Goal: Obtain resource: Download file/media

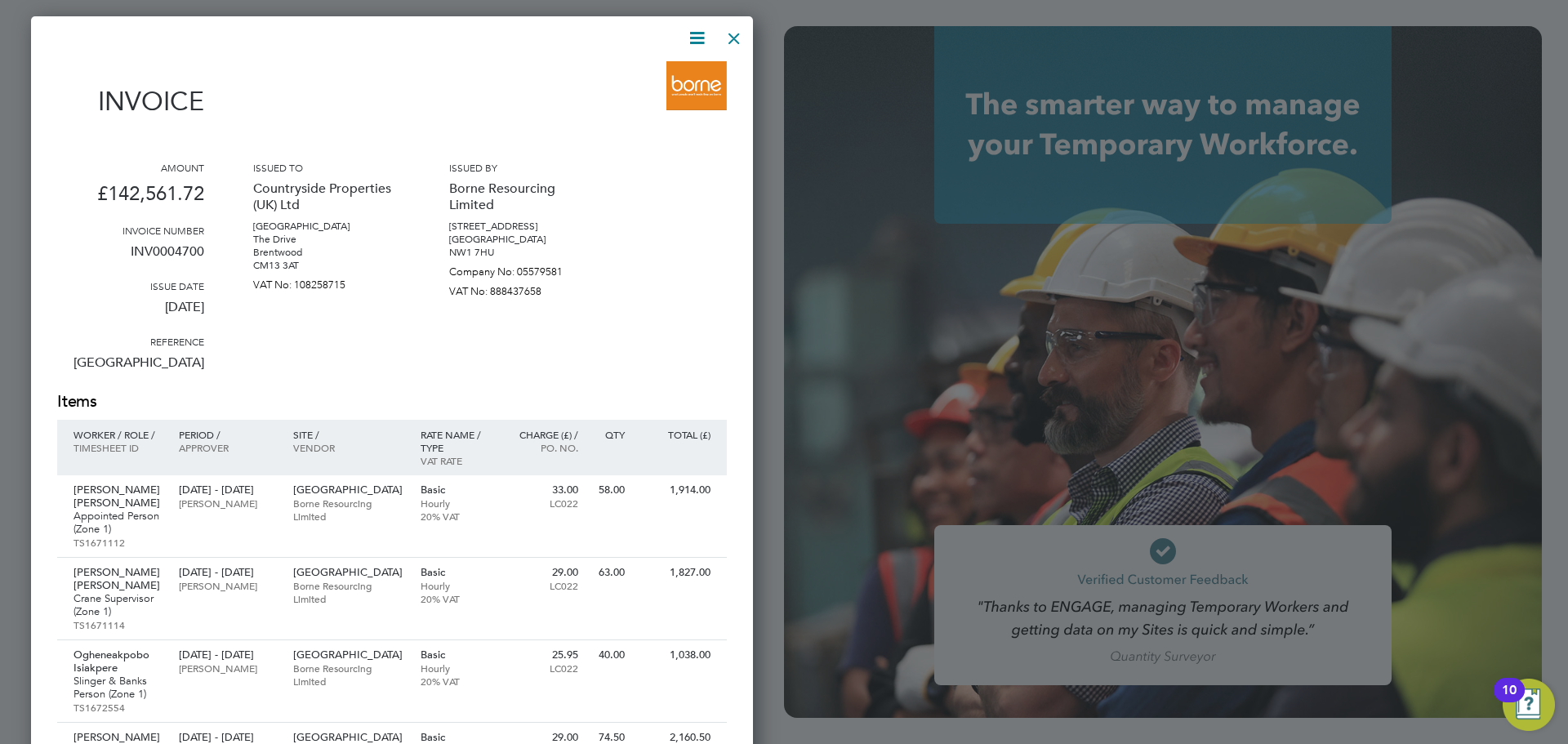
click at [693, 33] on icon at bounding box center [697, 37] width 21 height 21
click at [668, 71] on li "Download Invoice" at bounding box center [647, 76] width 113 height 23
click at [736, 41] on div at bounding box center [734, 34] width 29 height 29
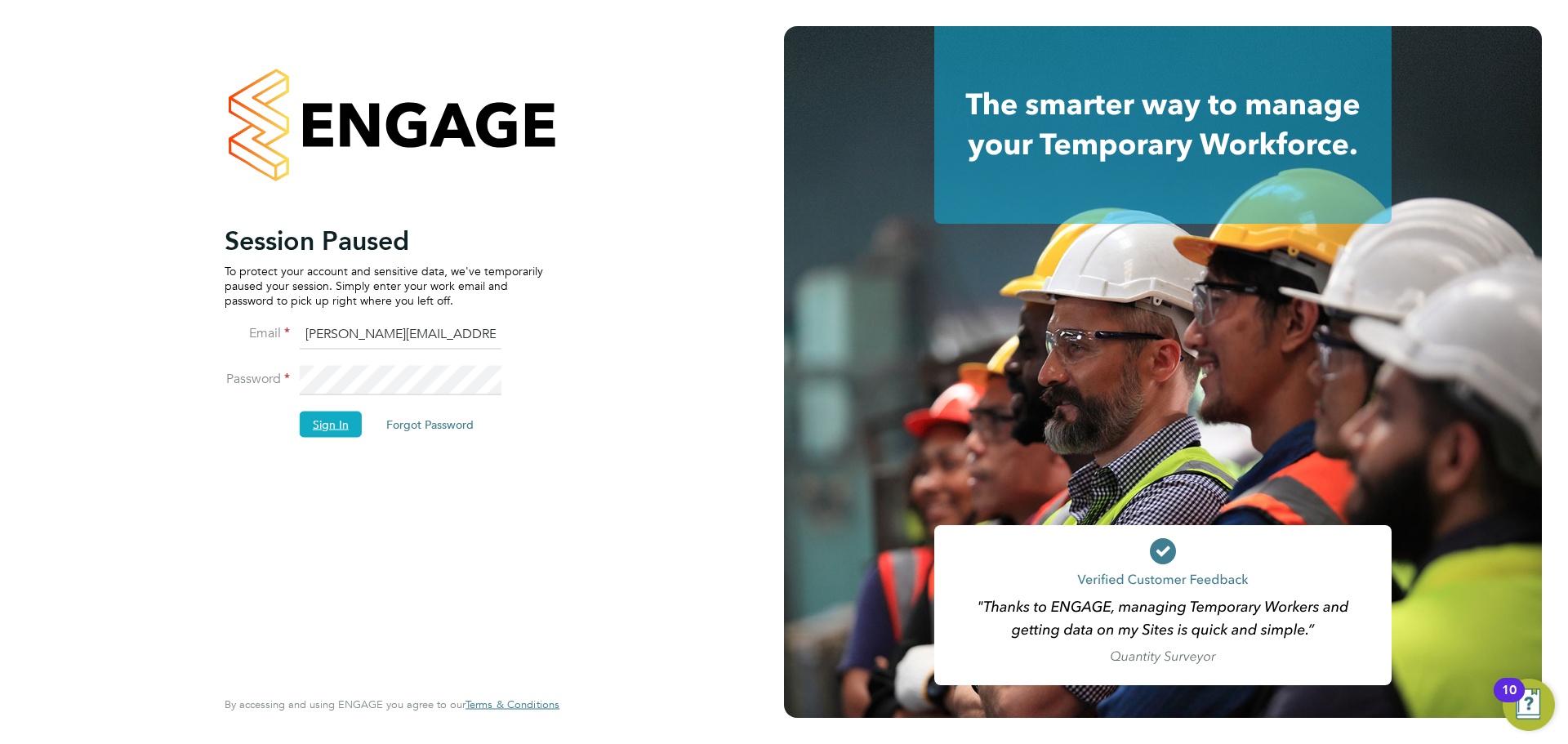
click at [303, 427] on button "Sign In" at bounding box center [330, 423] width 62 height 26
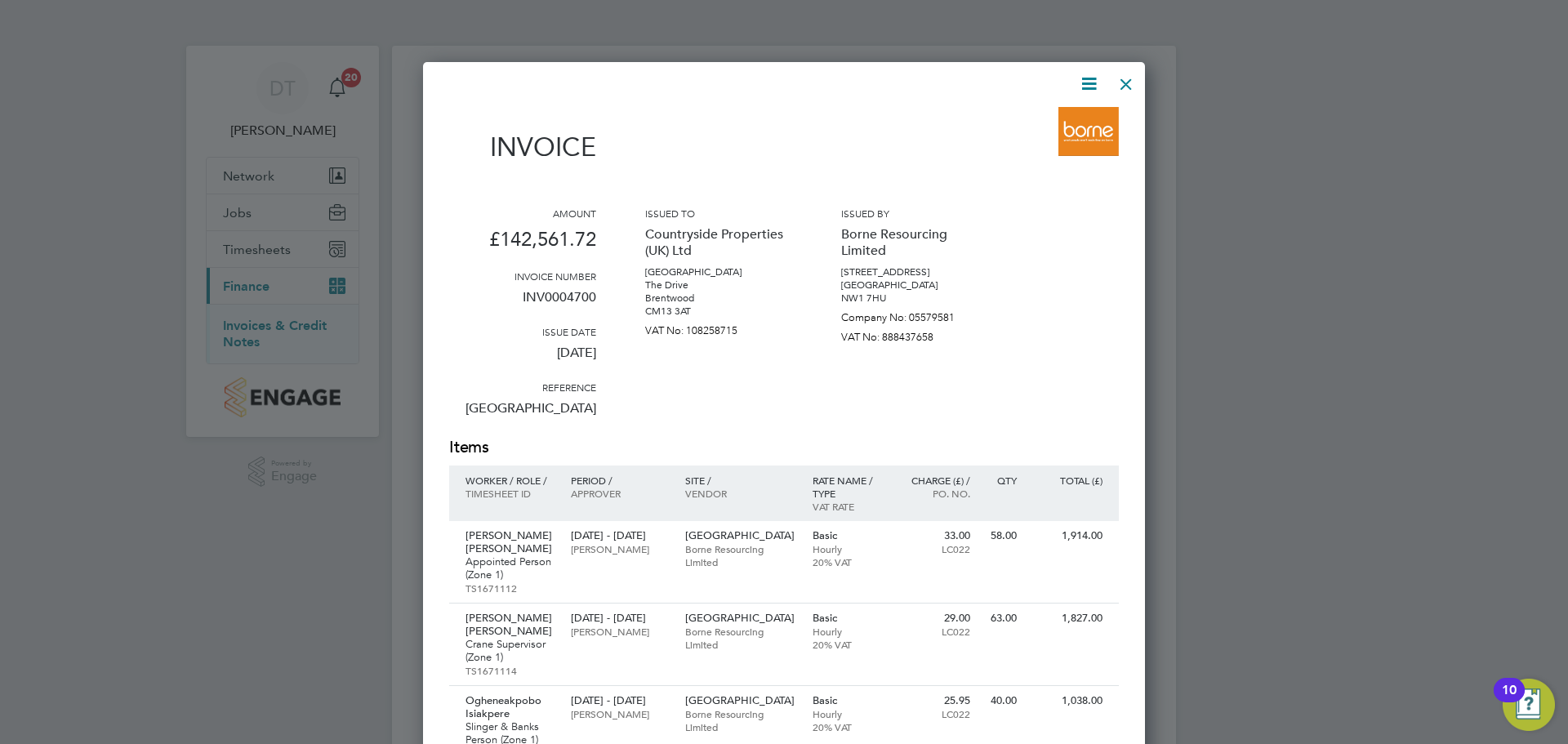
click at [1127, 85] on div at bounding box center [1126, 80] width 29 height 29
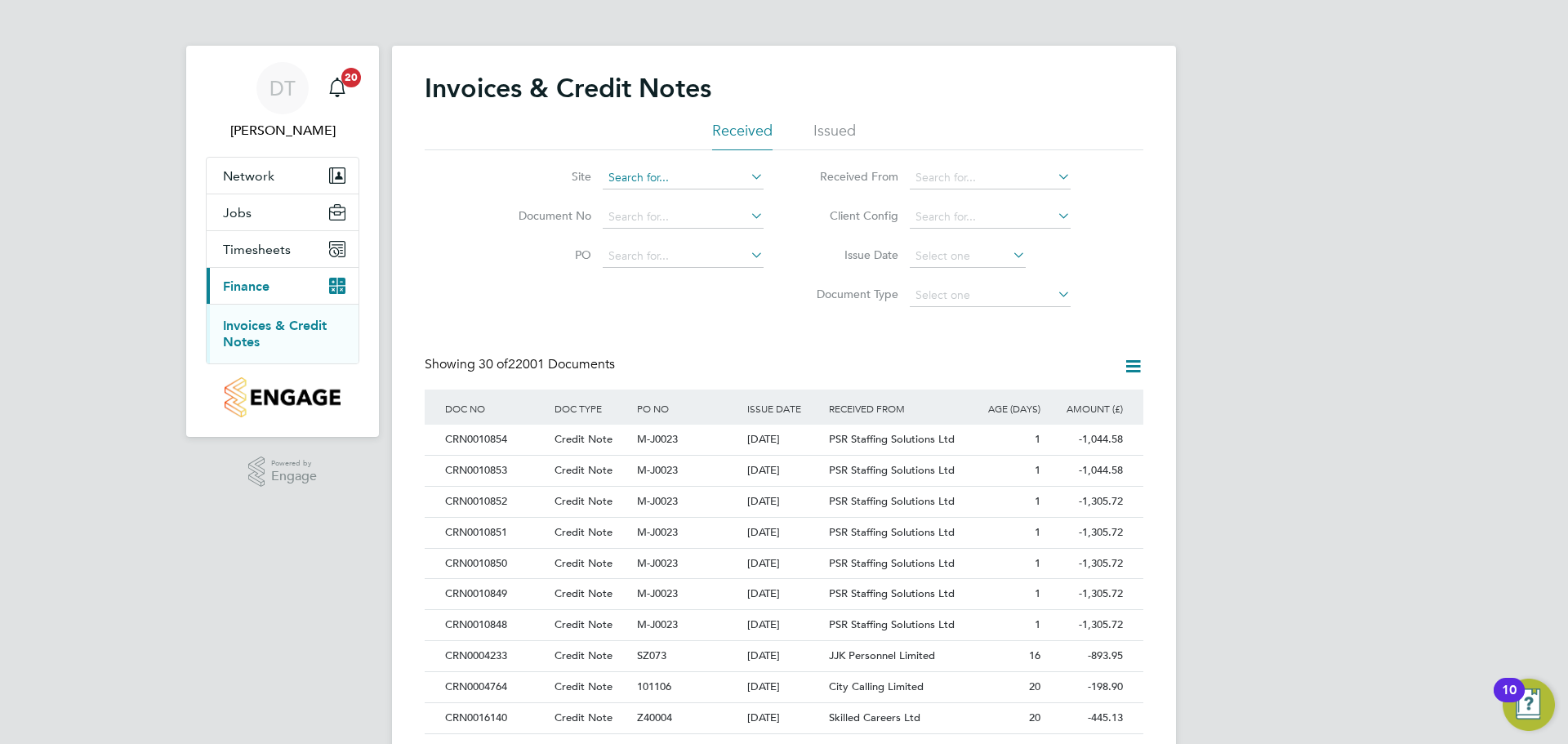
click at [648, 168] on input at bounding box center [683, 177] width 161 height 23
click at [643, 194] on b "Northwi" at bounding box center [630, 200] width 43 height 14
type input "[GEOGRAPHIC_DATA]"
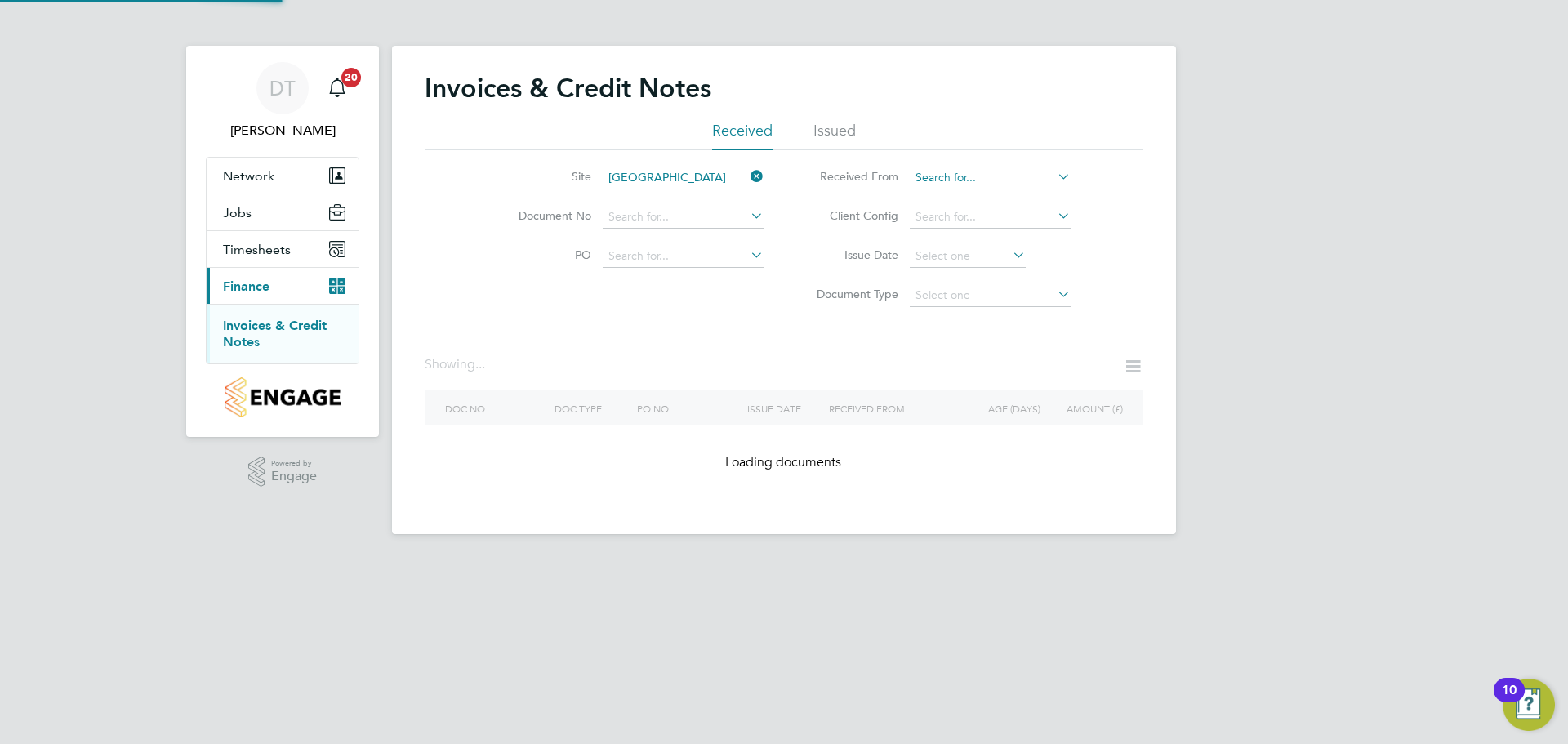
click at [962, 176] on input at bounding box center [990, 177] width 161 height 23
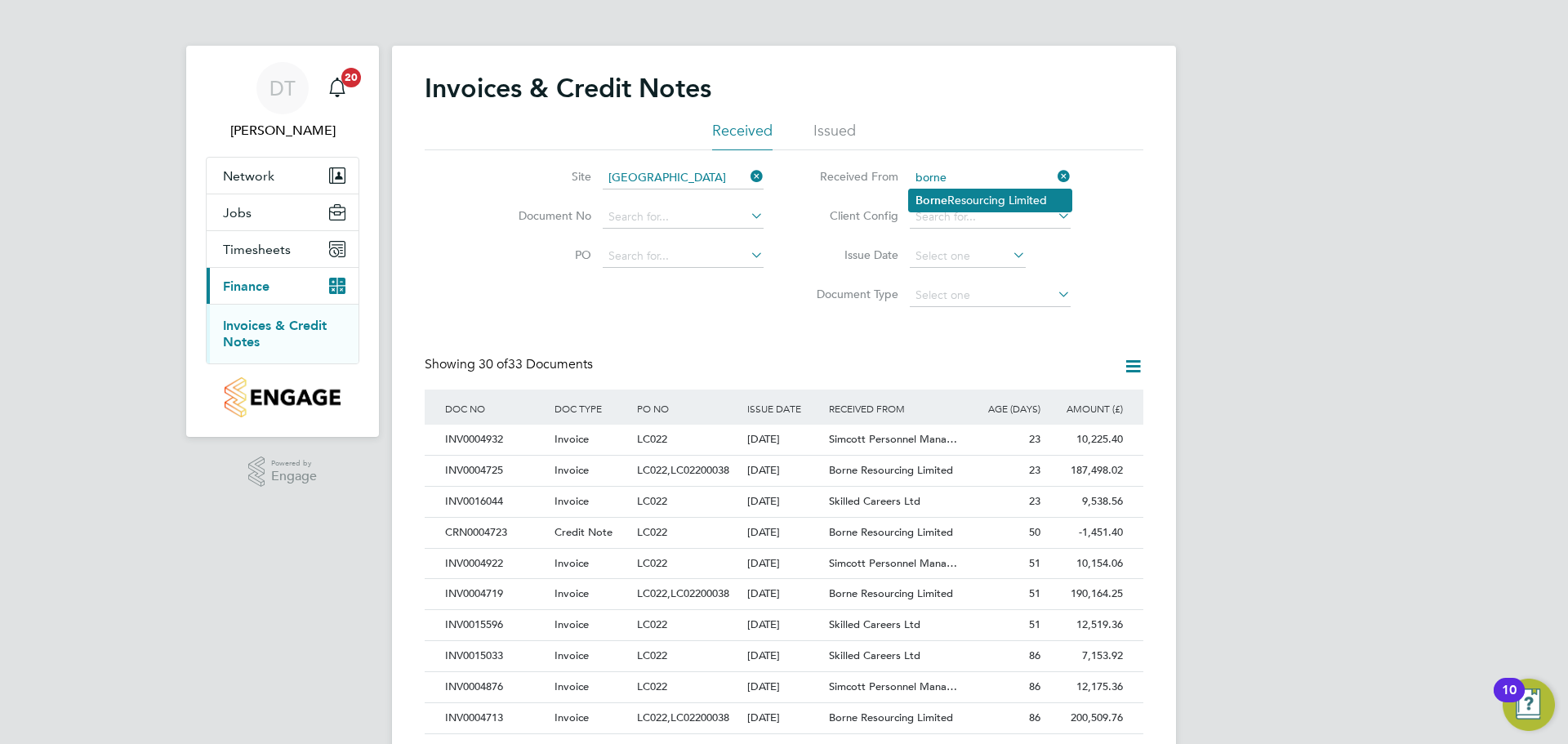
click at [959, 198] on li "Borne Resourcing Limited" at bounding box center [990, 200] width 163 height 22
type input "Borne Resourcing Limited"
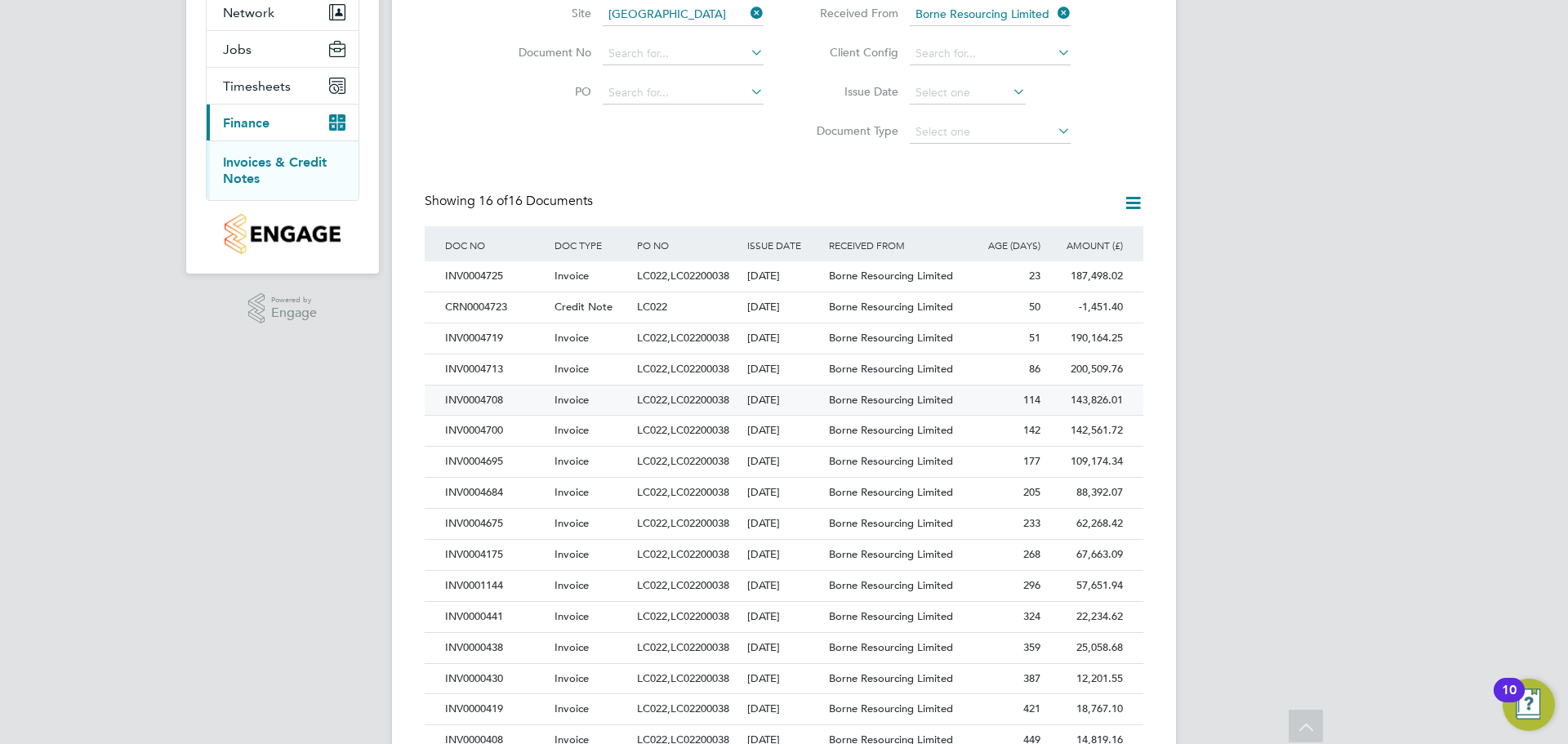
click at [1067, 399] on div "143,826.01 Unpaid" at bounding box center [1086, 400] width 82 height 30
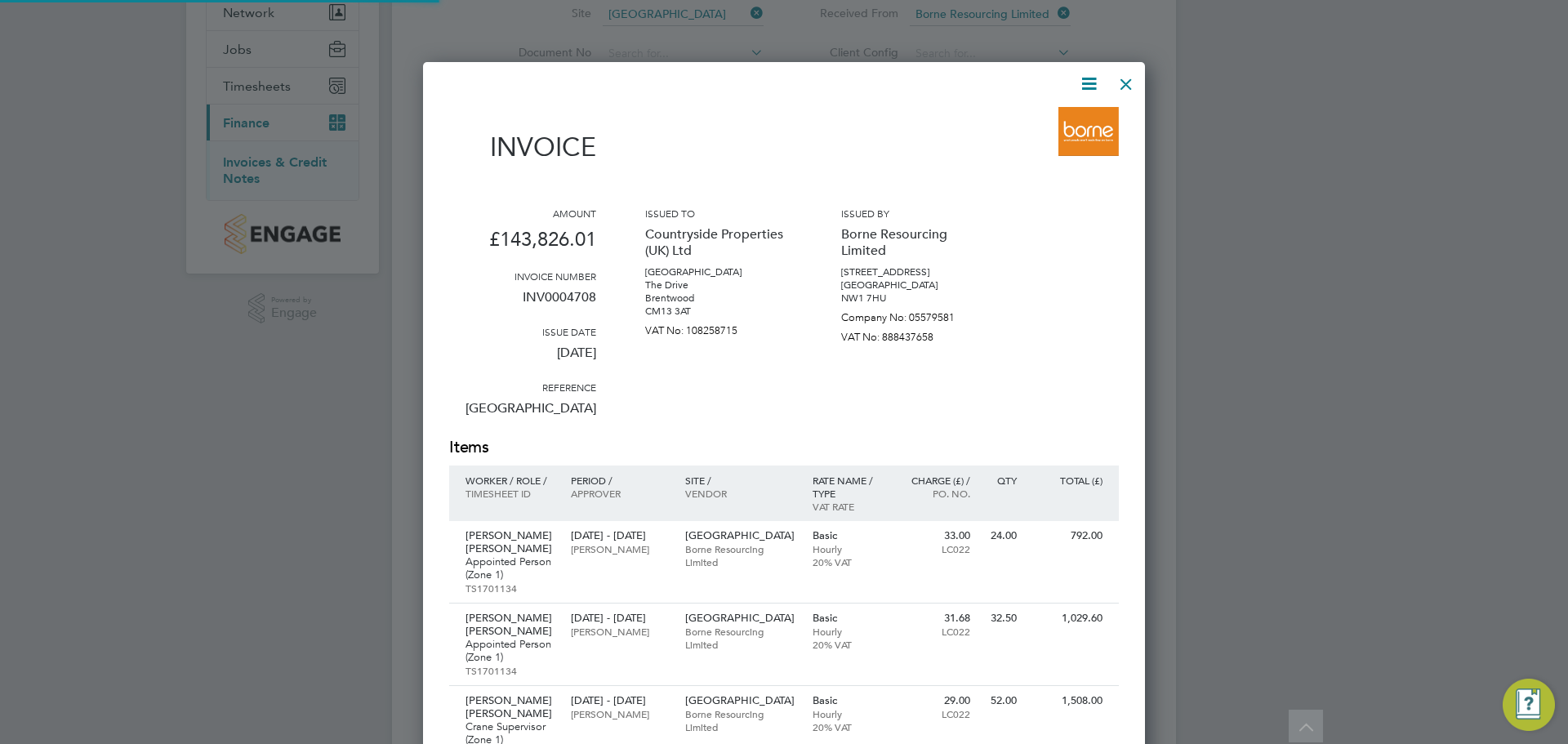
scroll to position [7744, 722]
click at [1094, 83] on icon at bounding box center [1089, 83] width 21 height 21
click at [1026, 120] on li "Download Invoice" at bounding box center [1039, 122] width 113 height 23
click at [1002, 238] on div "Amount £143,826.01 Invoice number INV0004708 Issue date [DATE] Reference [GEOGR…" at bounding box center [783, 322] width 669 height 229
drag, startPoint x: 1130, startPoint y: 85, endPoint x: 1114, endPoint y: 127, distance: 44.9
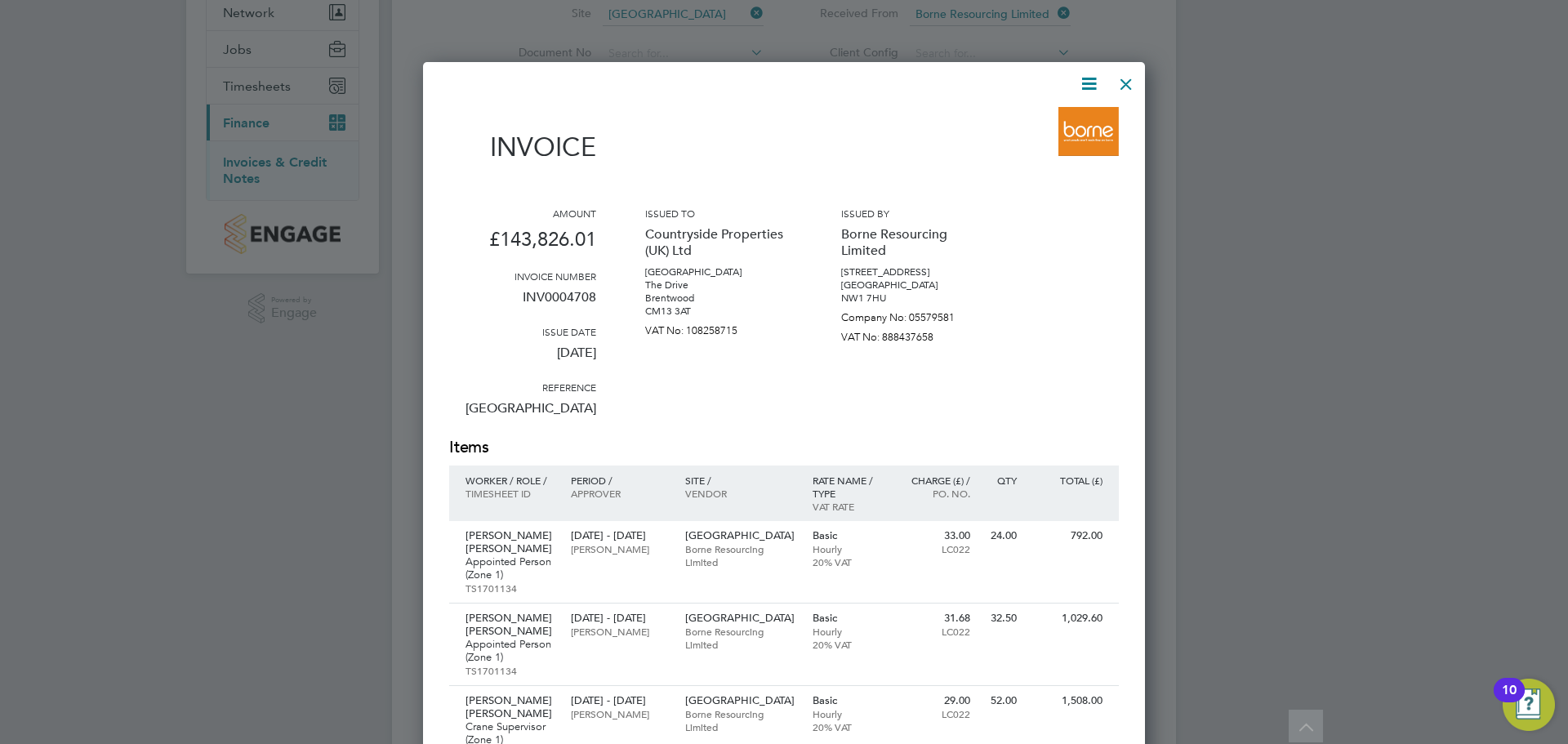
click at [1130, 85] on div at bounding box center [1126, 80] width 29 height 29
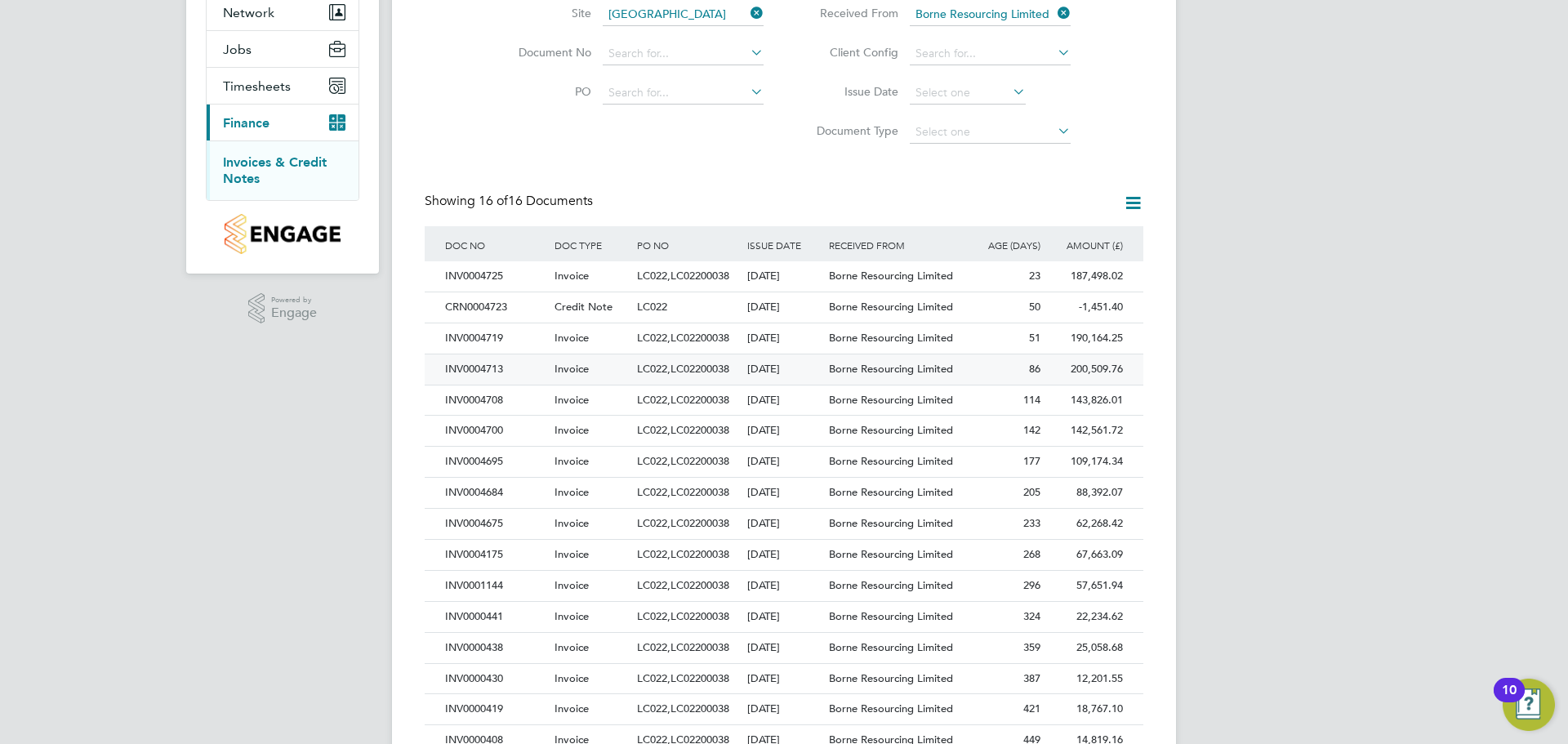
click at [923, 365] on span "Borne Resourcing Limited" at bounding box center [891, 369] width 124 height 14
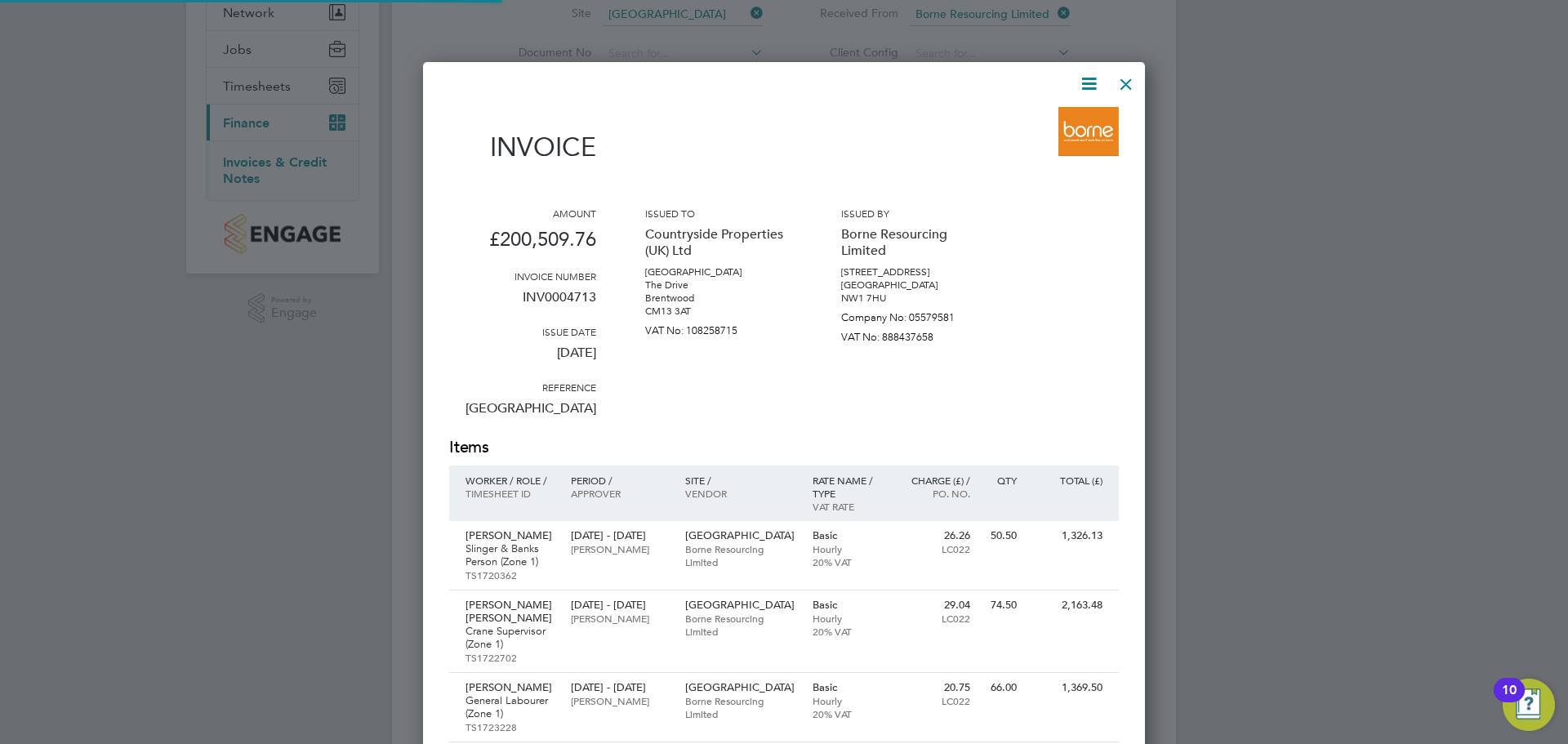
scroll to position [10608, 722]
click at [1097, 87] on icon at bounding box center [1089, 83] width 21 height 21
click at [1025, 124] on li "Download Invoice" at bounding box center [1039, 122] width 113 height 23
click at [1261, 184] on div at bounding box center [784, 372] width 1568 height 744
click at [1134, 90] on div at bounding box center [1126, 80] width 29 height 29
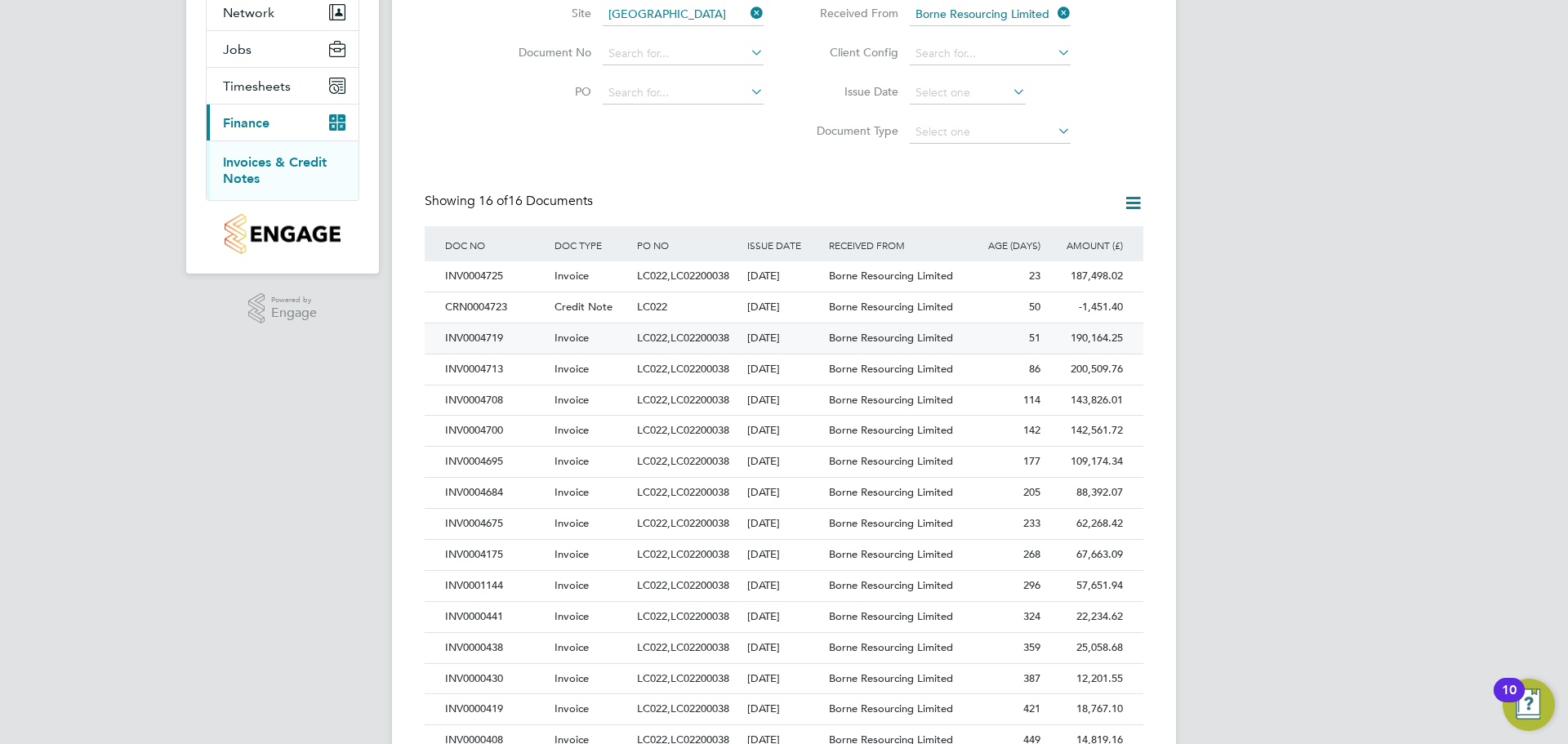
click at [958, 332] on div "Borne Resourcing Limited" at bounding box center [894, 338] width 137 height 30
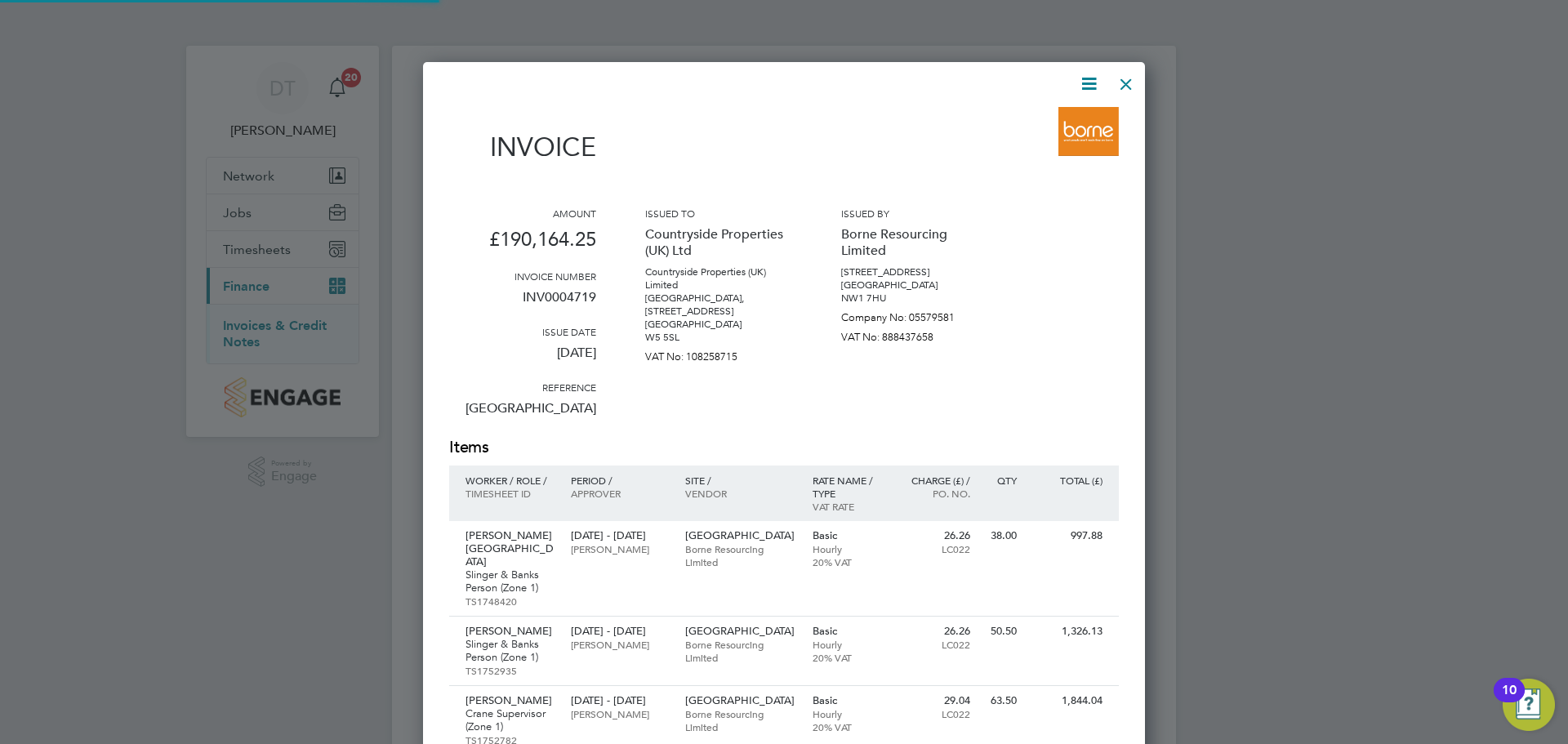
scroll to position [9524, 722]
click at [1087, 90] on icon at bounding box center [1089, 83] width 21 height 21
click at [1027, 128] on li "Download Invoice" at bounding box center [1039, 122] width 113 height 23
drag, startPoint x: 1314, startPoint y: 215, endPoint x: 1335, endPoint y: 135, distance: 82.7
click at [1314, 215] on div at bounding box center [784, 372] width 1568 height 744
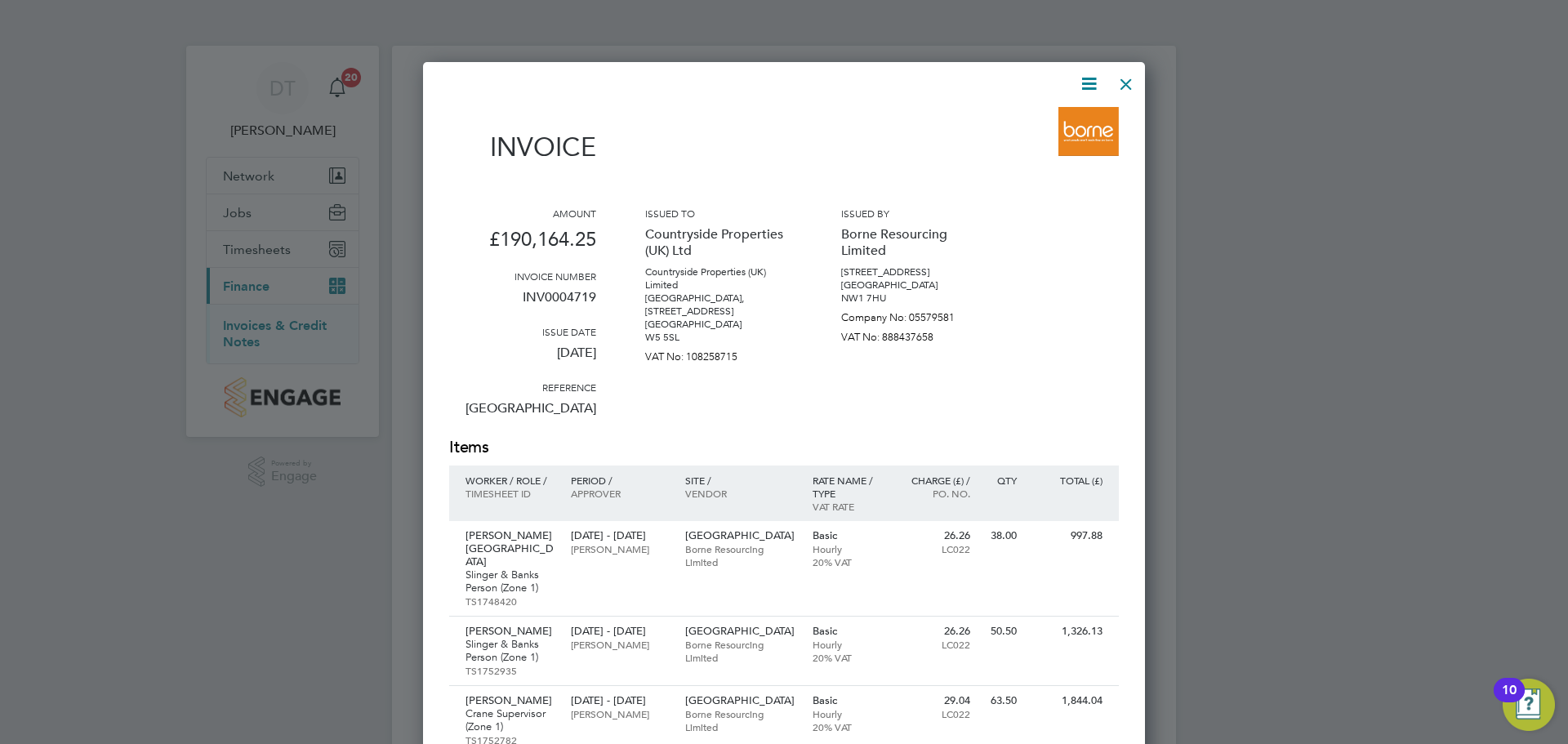
click at [1135, 86] on div at bounding box center [1126, 80] width 29 height 29
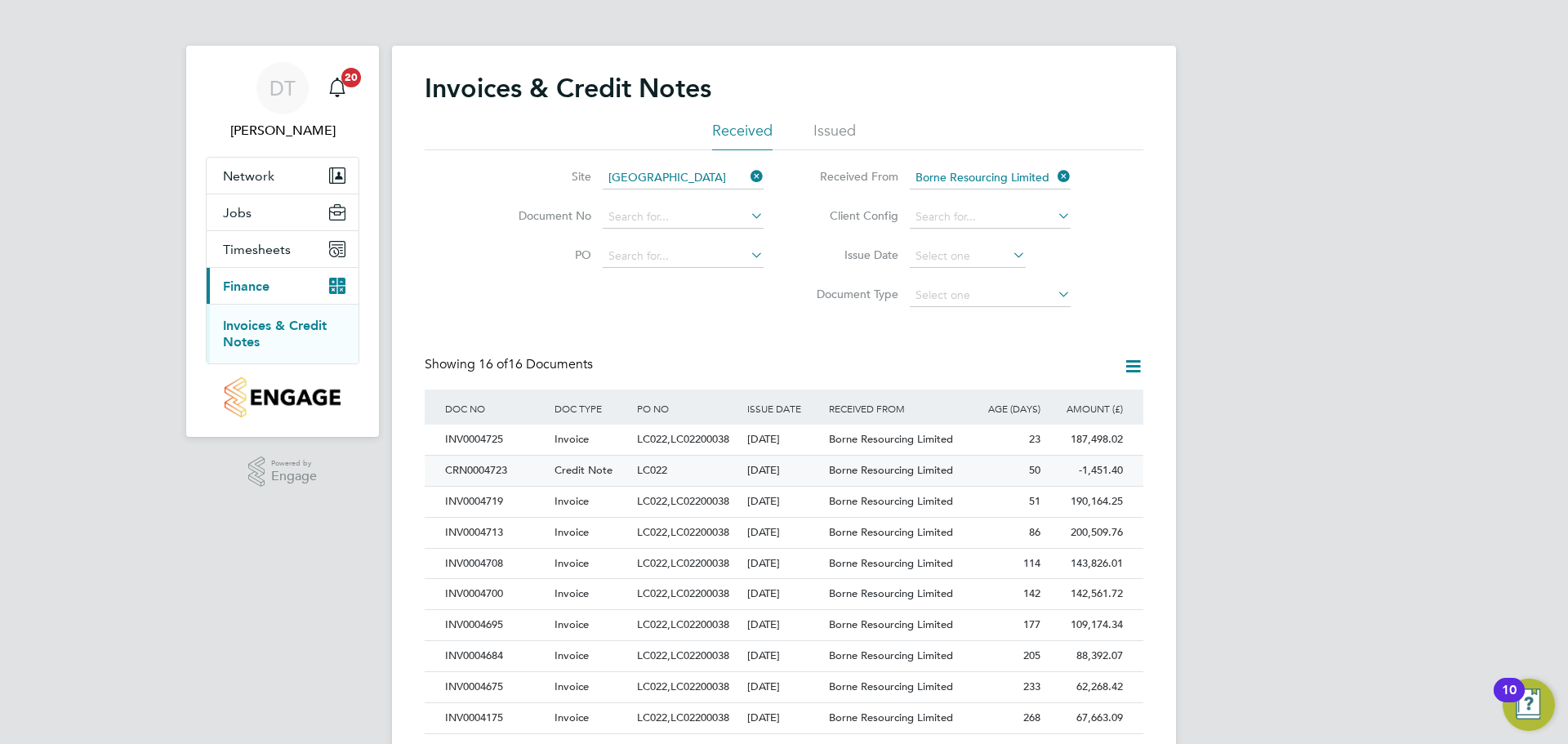
click at [1012, 467] on div "50" at bounding box center [1004, 471] width 82 height 30
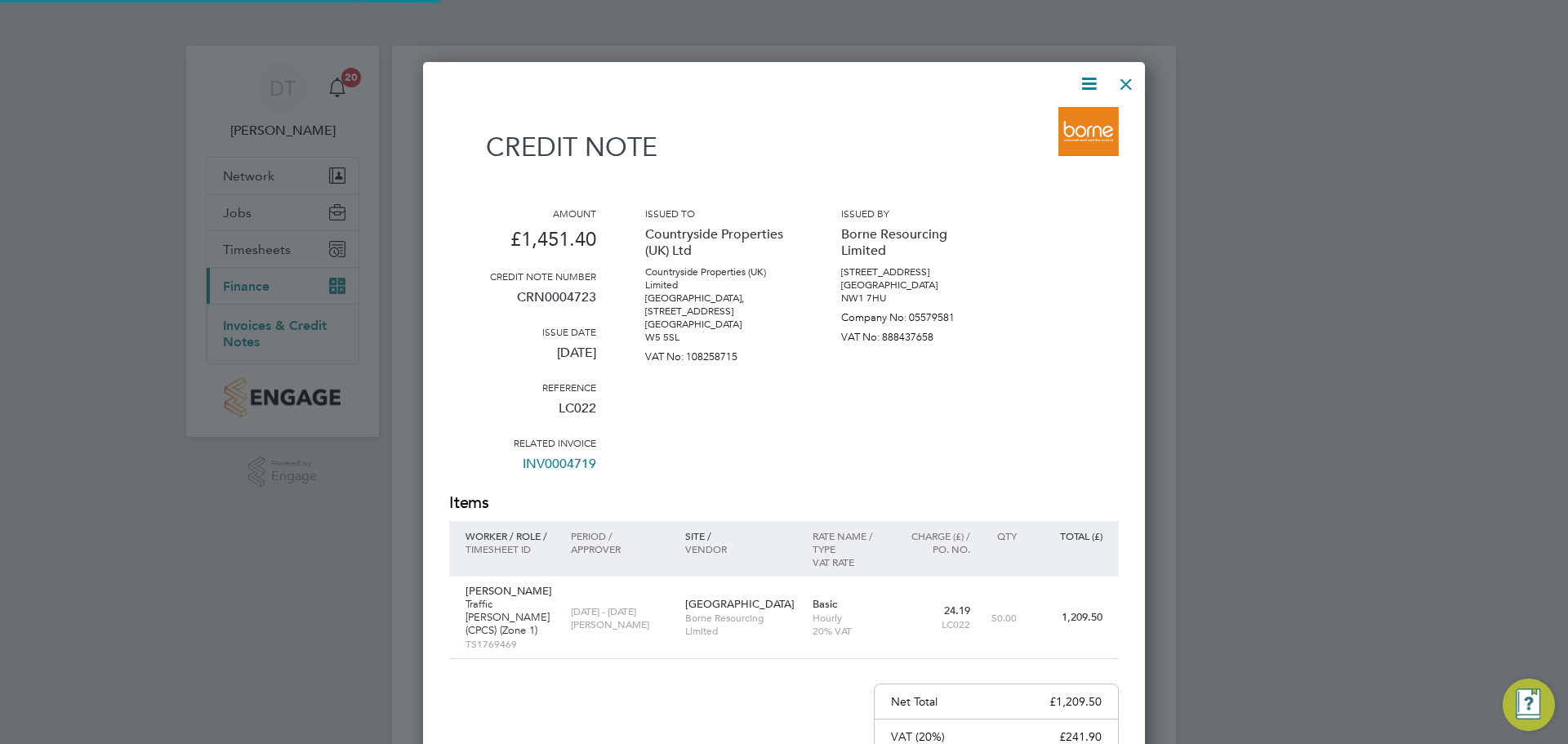
scroll to position [924, 722]
click at [1096, 81] on icon at bounding box center [1089, 83] width 21 height 21
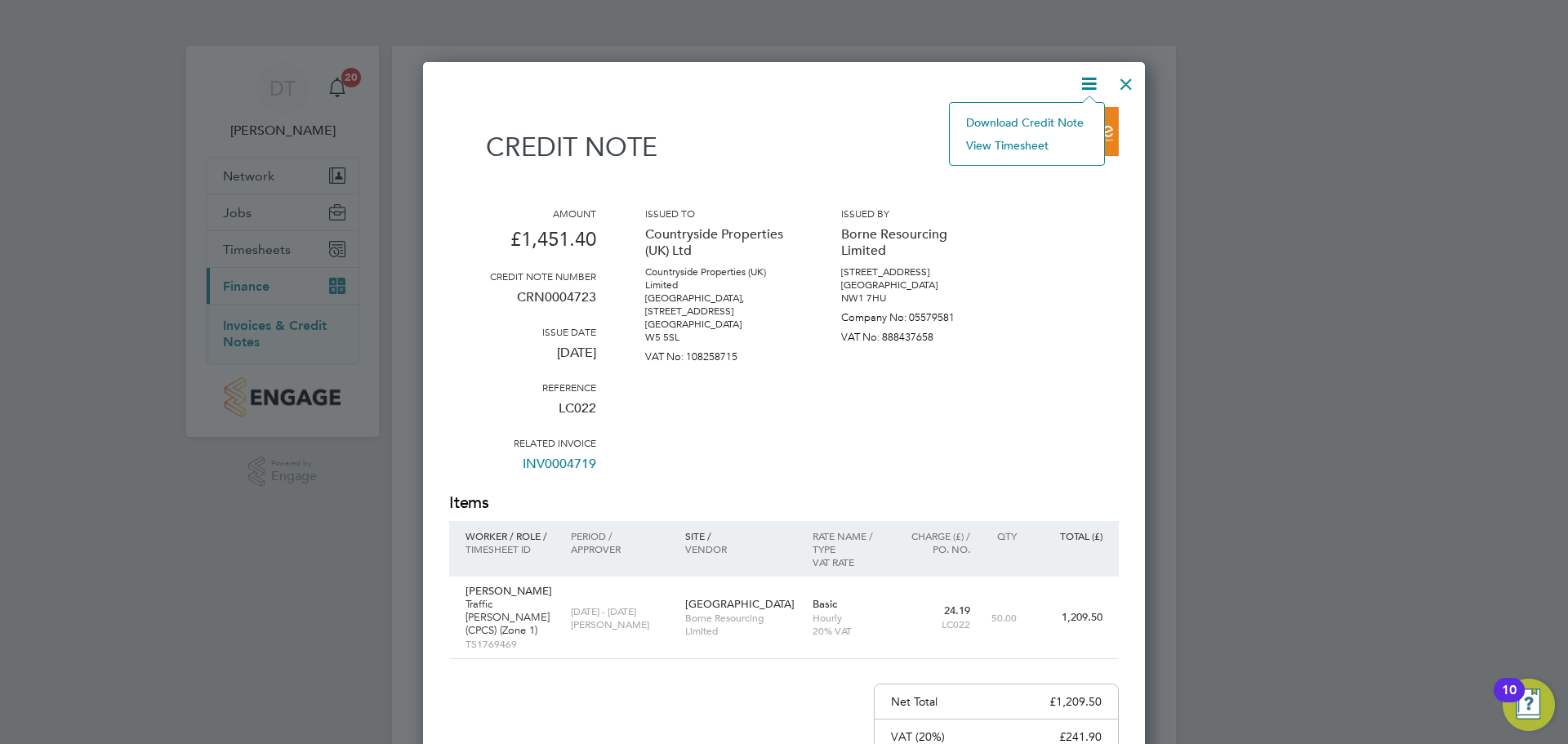
click at [1031, 118] on li "Download Credit Note" at bounding box center [1026, 122] width 138 height 23
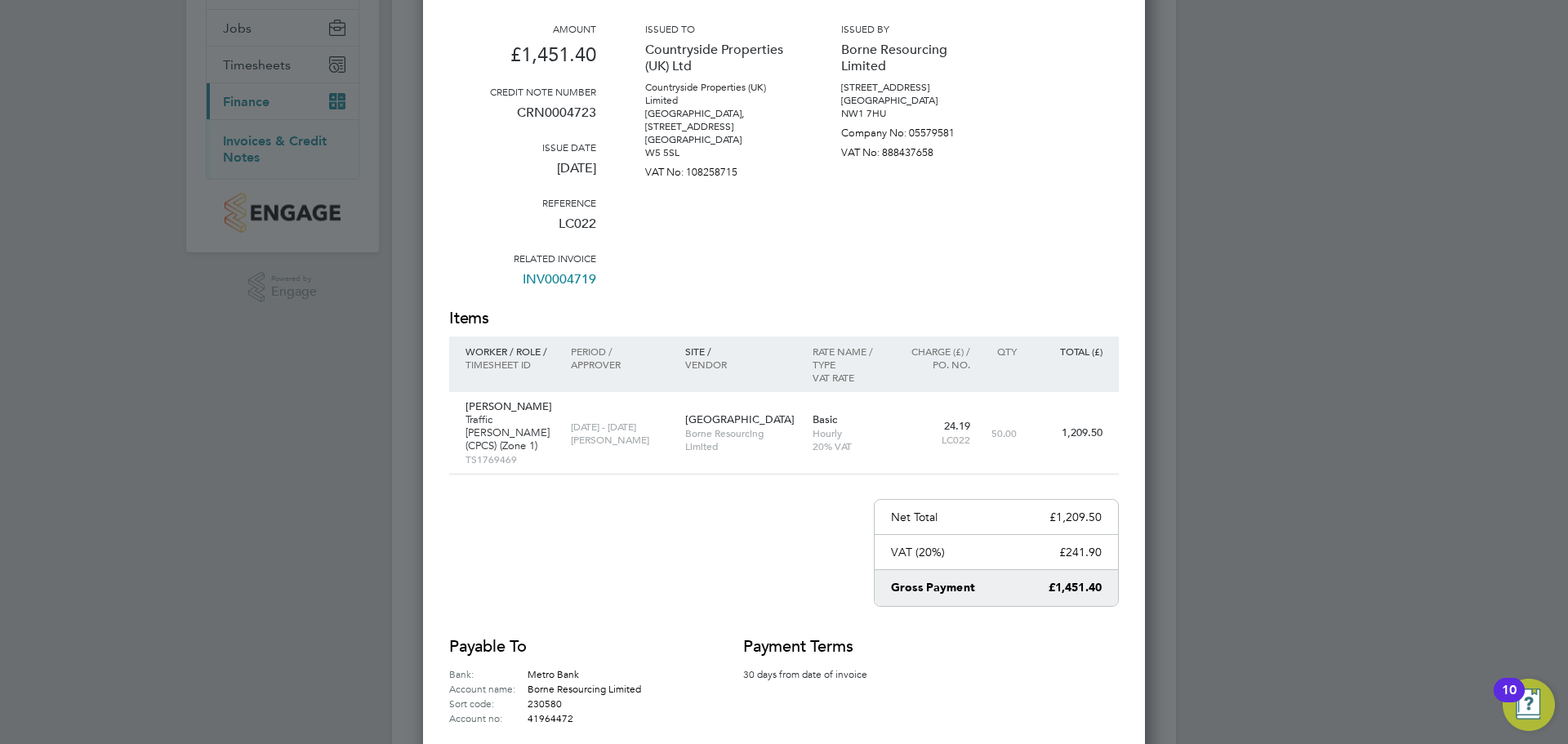
scroll to position [77, 0]
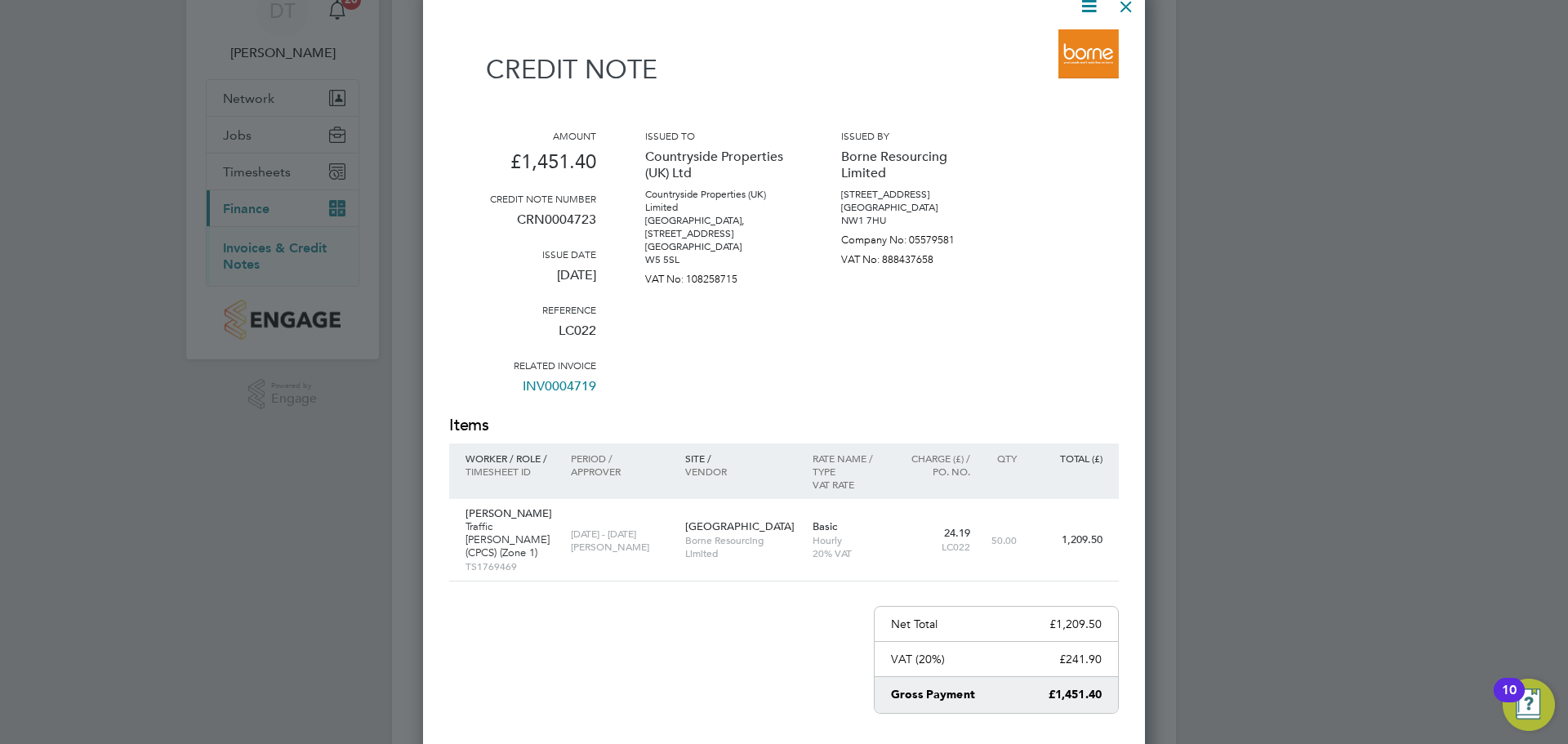
drag, startPoint x: 1128, startPoint y: 5, endPoint x: 1128, endPoint y: 16, distance: 11.0
click at [1128, 5] on div at bounding box center [1126, 3] width 29 height 29
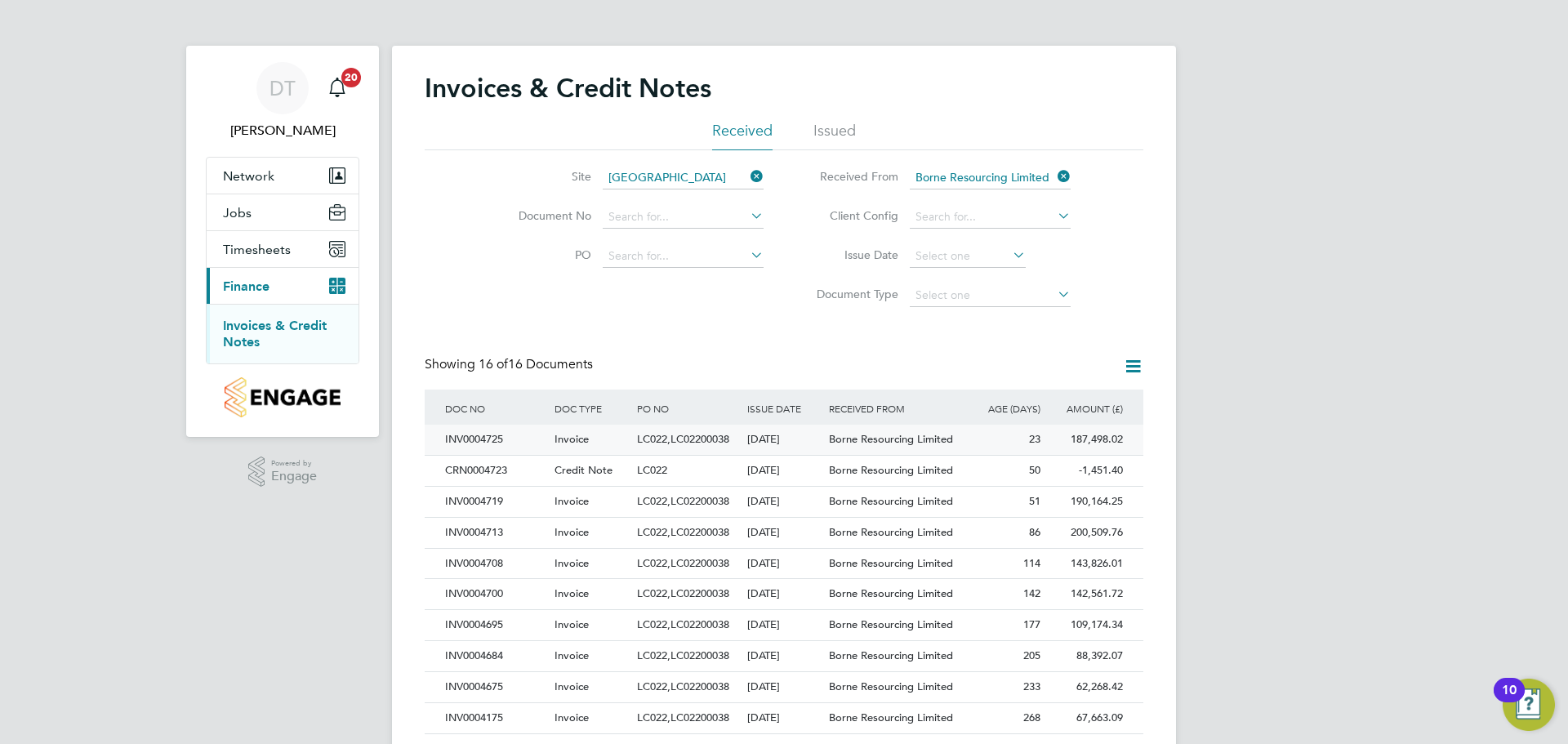
click at [972, 435] on div "23" at bounding box center [1004, 439] width 82 height 30
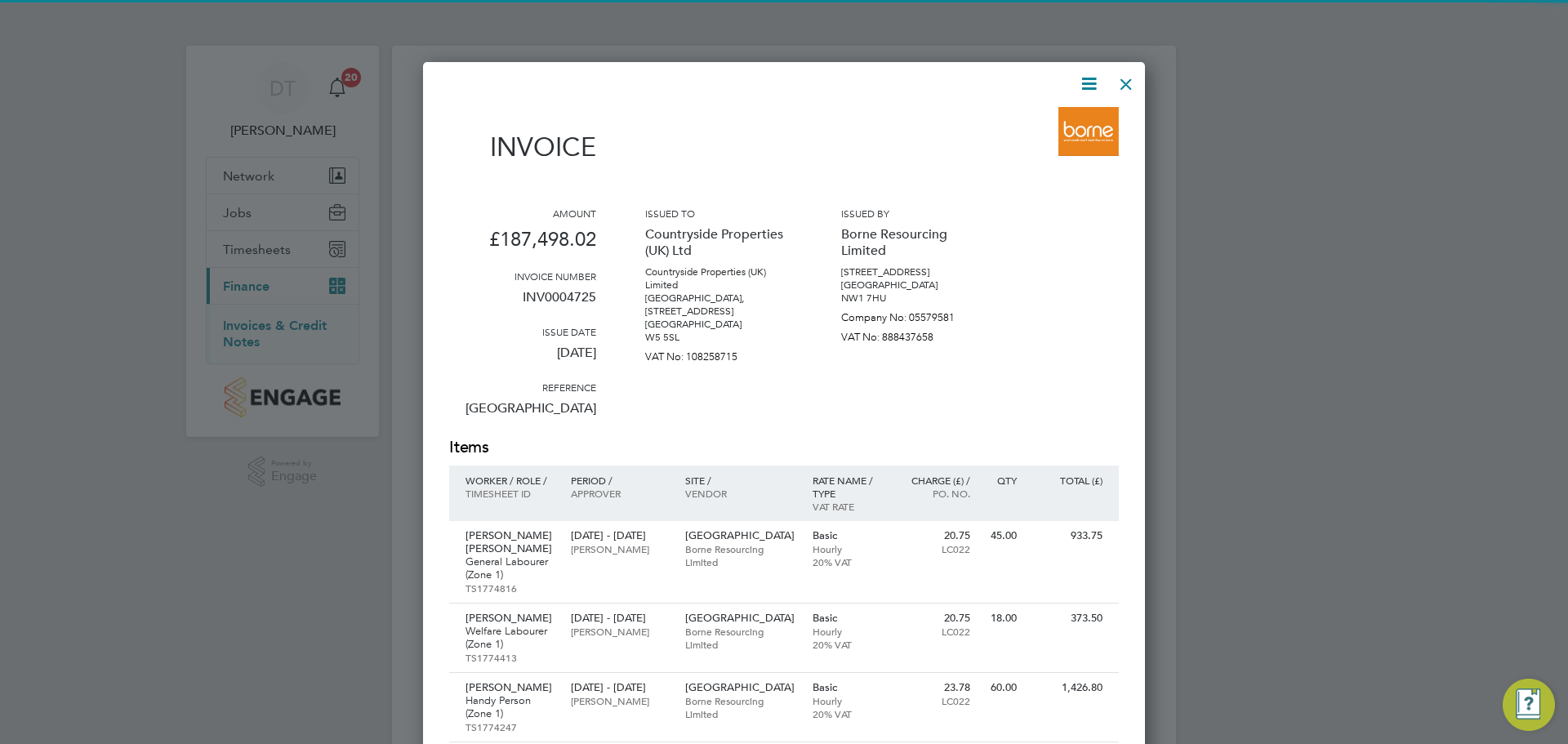
scroll to position [9906, 722]
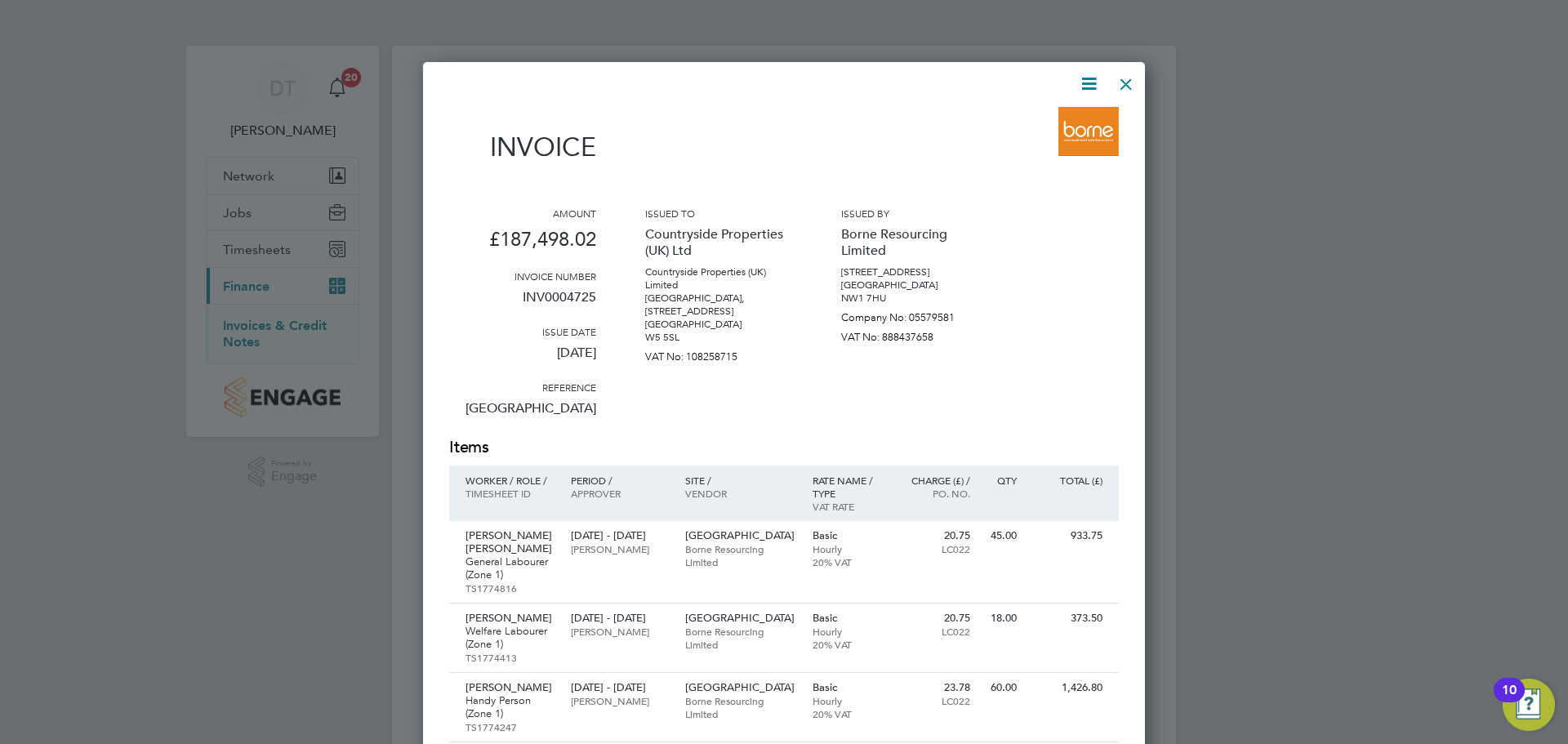
click at [1089, 90] on icon at bounding box center [1089, 83] width 21 height 21
click at [1031, 129] on li "Download Invoice" at bounding box center [1039, 122] width 113 height 23
click at [1252, 322] on div at bounding box center [784, 372] width 1568 height 744
click at [1416, 316] on div at bounding box center [784, 372] width 1568 height 744
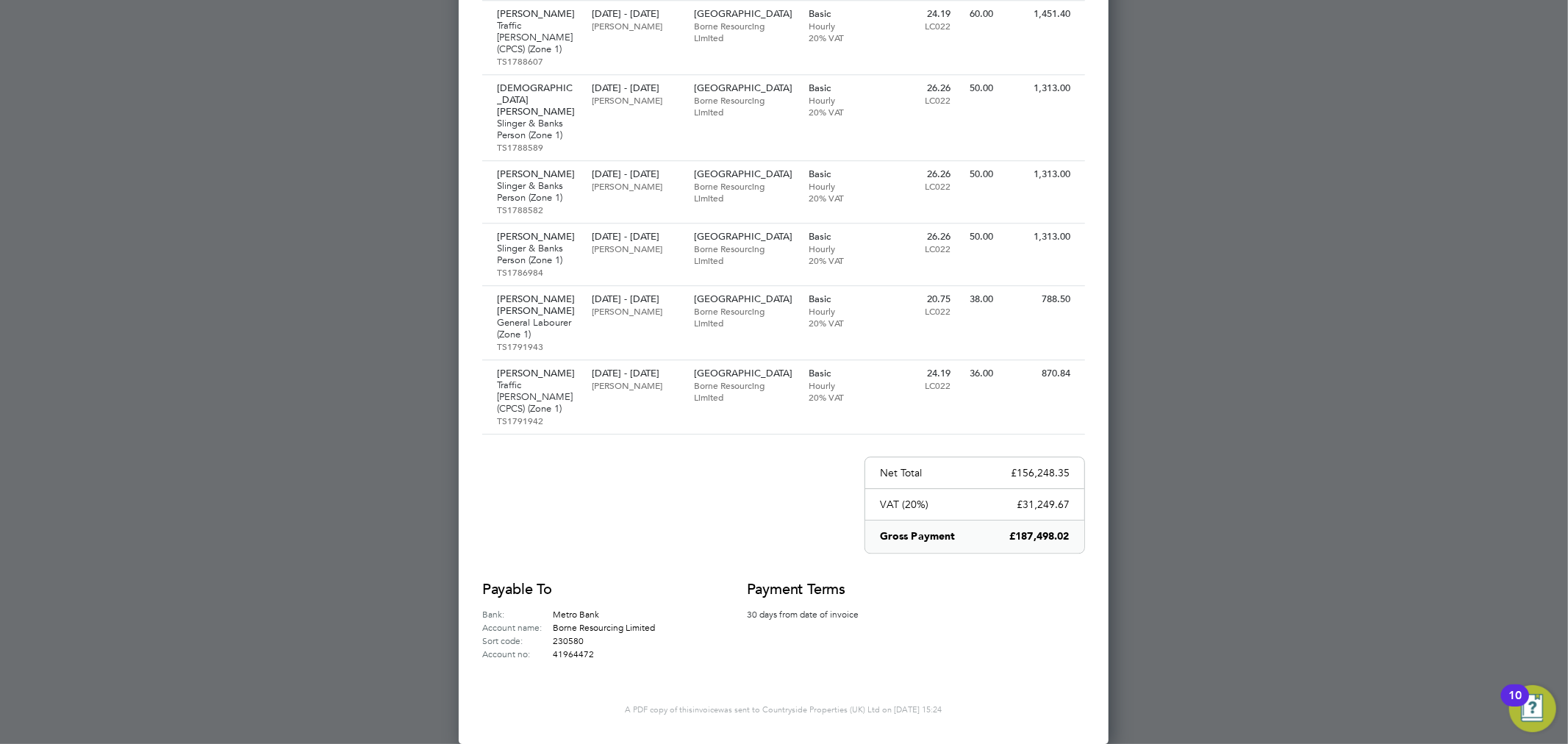
scroll to position [8242, 0]
